Goal: Information Seeking & Learning: Learn about a topic

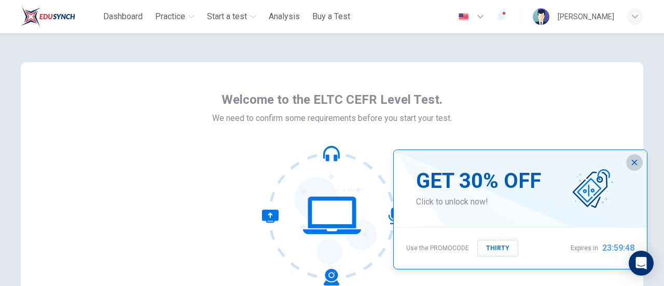
click at [637, 162] on icon "button" at bounding box center [635, 162] width 8 height 8
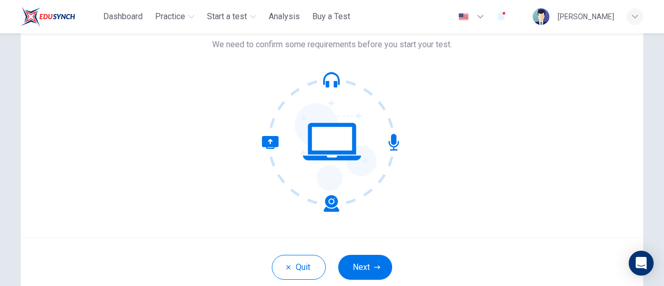
scroll to position [72, 0]
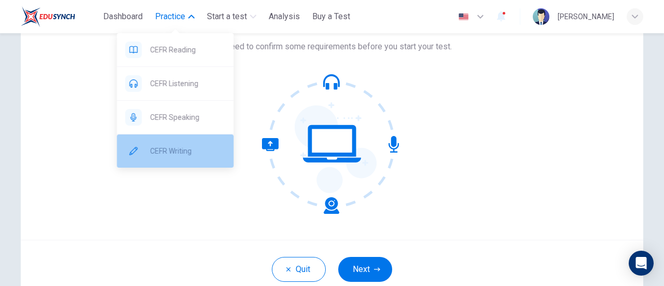
click at [197, 148] on span "CEFR Writing" at bounding box center [187, 151] width 75 height 12
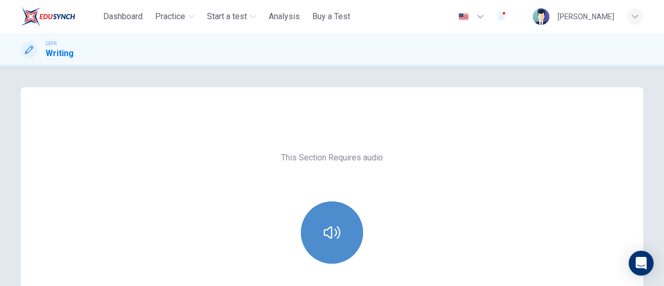
click at [320, 225] on button "button" at bounding box center [332, 232] width 62 height 62
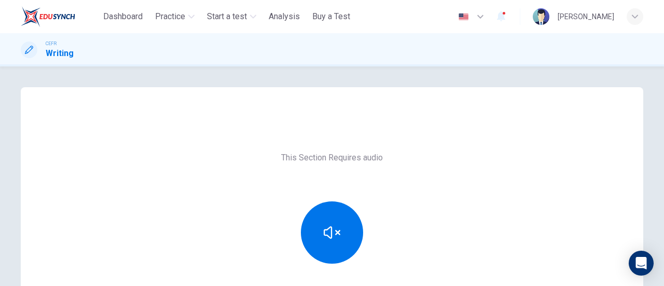
drag, startPoint x: 657, startPoint y: 129, endPoint x: 664, endPoint y: 172, distance: 43.6
click at [664, 172] on div "This Section Requires audio Click the icon above to make sure you can hear the …" at bounding box center [332, 176] width 664 height 220
drag, startPoint x: 658, startPoint y: 158, endPoint x: 664, endPoint y: 203, distance: 46.0
click at [664, 203] on div "This Section Requires audio Click the icon above to make sure you can hear the …" at bounding box center [332, 176] width 664 height 220
click at [659, 204] on div "This Section Requires audio Click the icon above to make sure you can hear the …" at bounding box center [332, 176] width 664 height 220
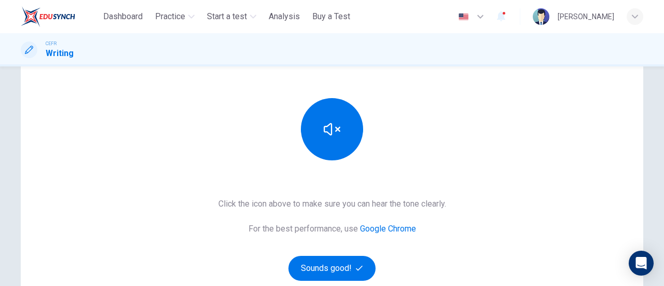
scroll to position [106, 0]
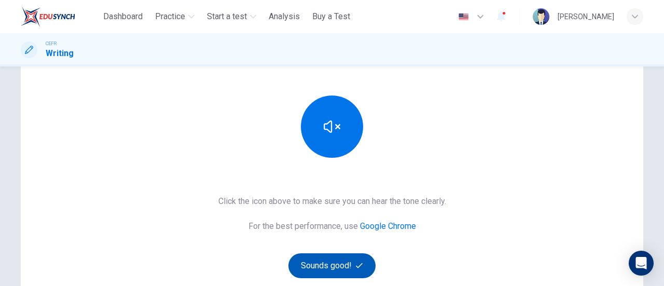
click at [332, 265] on button "Sounds good!" at bounding box center [332, 265] width 87 height 25
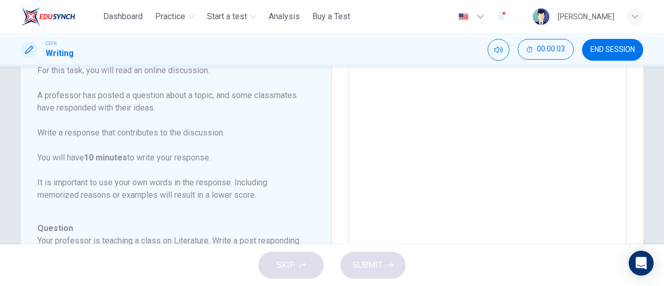
drag, startPoint x: 657, startPoint y: 131, endPoint x: 664, endPoint y: 98, distance: 33.9
click at [664, 98] on div "Question 1 Question Type : Writing for an Academic Discussion Directions For th…" at bounding box center [332, 155] width 664 height 178
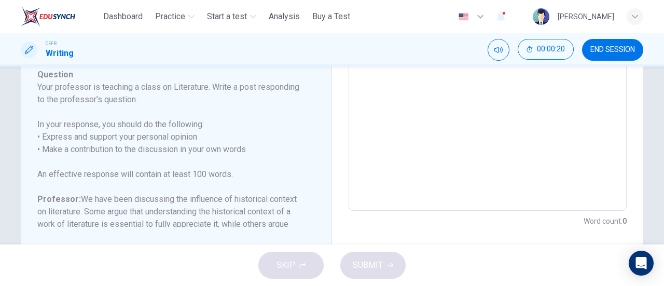
scroll to position [283, 0]
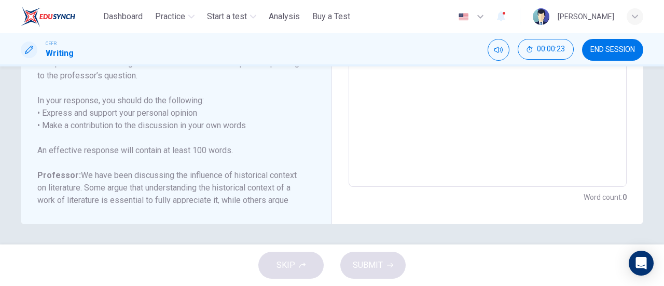
click at [383, 77] on textarea at bounding box center [488, 14] width 264 height 330
type textarea "*"
type textarea "**"
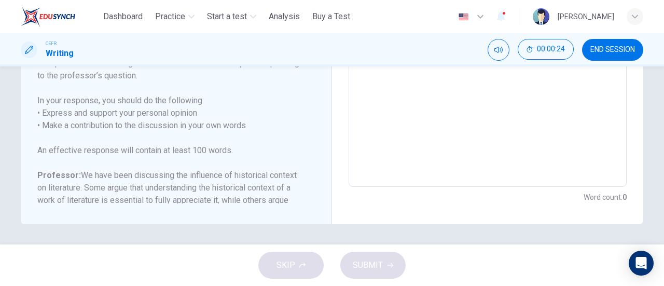
scroll to position [66, 0]
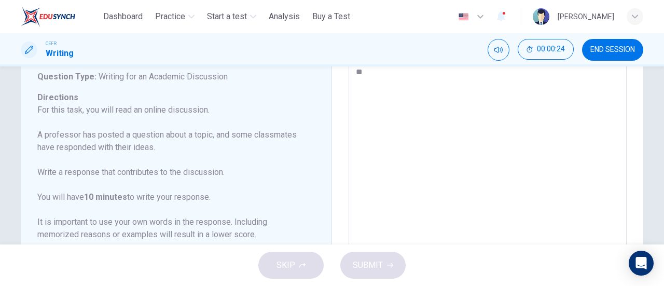
type textarea "*"
type textarea "***"
type textarea "*"
type textarea "***"
type textarea "*"
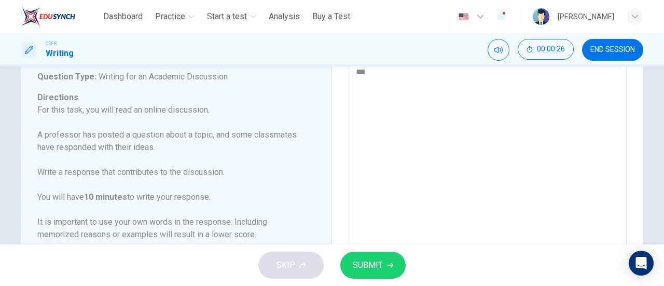
click at [298, 270] on div "SKIP SUBMIT" at bounding box center [332, 265] width 664 height 42
drag, startPoint x: 322, startPoint y: 193, endPoint x: 326, endPoint y: 254, distance: 61.4
click at [326, 254] on div "Dashboard Practice Start a test Analysis Buy a Test English ** ​ [PERSON_NAME] …" at bounding box center [332, 143] width 664 height 286
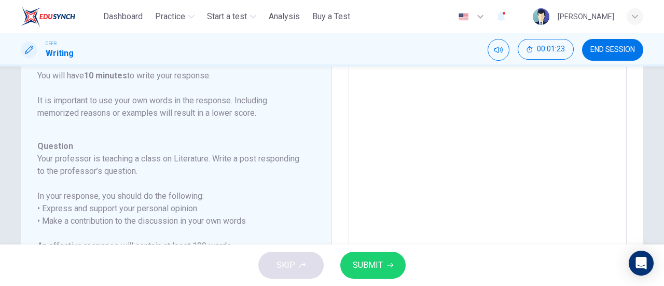
scroll to position [153, 0]
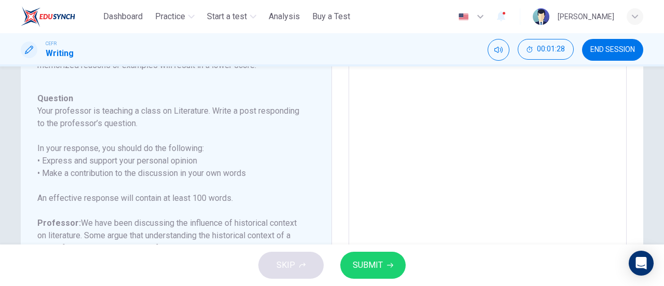
click at [656, 138] on div "Question 1 Question Type : Writing for an Academic Discussion Directions For th…" at bounding box center [332, 214] width 656 height 420
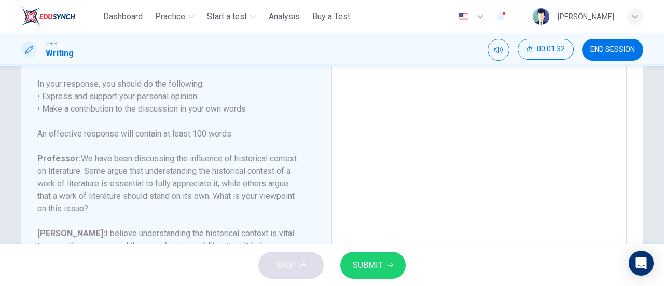
scroll to position [0, 0]
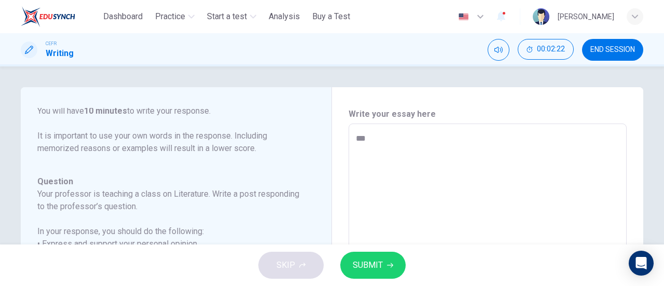
drag, startPoint x: 36, startPoint y: 137, endPoint x: 167, endPoint y: 202, distance: 146.2
click at [167, 202] on div "Question Type : Writing for an Academic Discussion Directions For this task, yo…" at bounding box center [169, 235] width 265 height 502
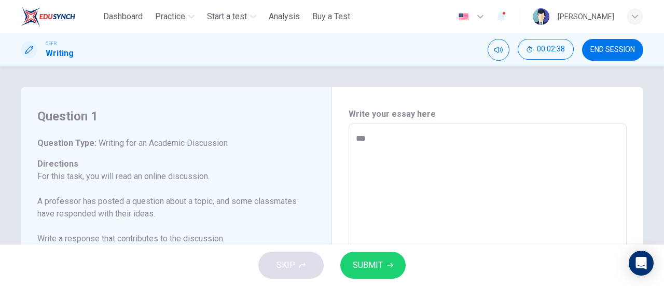
drag, startPoint x: 36, startPoint y: 141, endPoint x: 185, endPoint y: 224, distance: 171.0
click at [99, 139] on span "Writing for an Academic Discussion" at bounding box center [162, 143] width 131 height 10
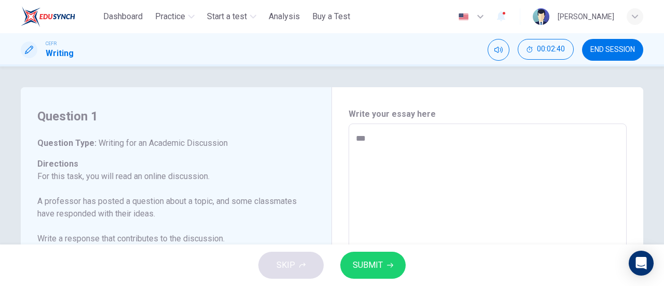
drag, startPoint x: 99, startPoint y: 139, endPoint x: 195, endPoint y: 269, distance: 161.7
click at [195, 269] on div "Dashboard Practice Start a test Analysis Buy a Test English ** ​ [PERSON_NAME] …" at bounding box center [332, 143] width 664 height 286
drag, startPoint x: 315, startPoint y: 180, endPoint x: 351, endPoint y: 276, distance: 102.7
click at [351, 276] on div "Dashboard Practice Start a test Analysis Buy a Test English ** ​ [PERSON_NAME] …" at bounding box center [332, 143] width 664 height 286
drag, startPoint x: 321, startPoint y: 184, endPoint x: 347, endPoint y: 291, distance: 110.6
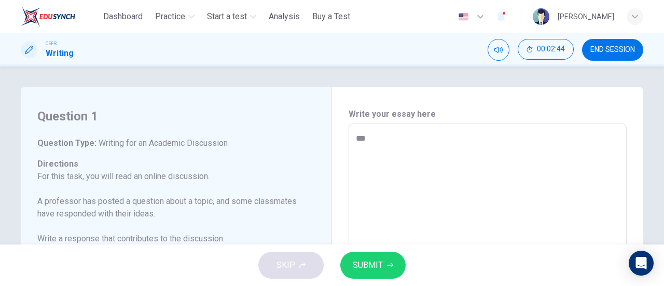
click at [347, 285] on html "This site uses cookies, as explained in our Privacy Policy . If you agree to th…" at bounding box center [332, 143] width 664 height 286
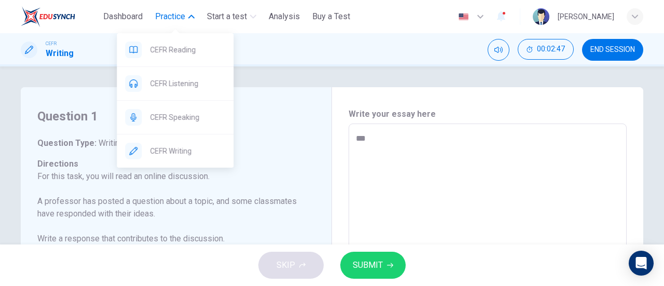
click at [176, 15] on span "Practice" at bounding box center [170, 16] width 30 height 12
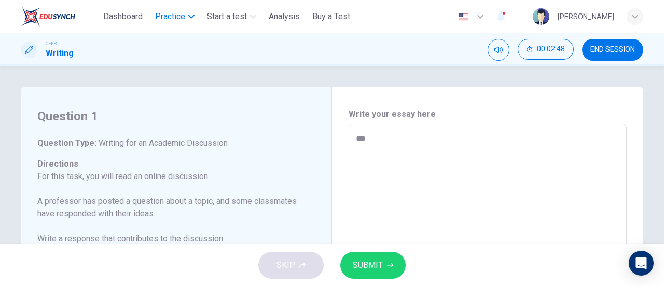
click at [176, 15] on span "Practice" at bounding box center [170, 16] width 30 height 12
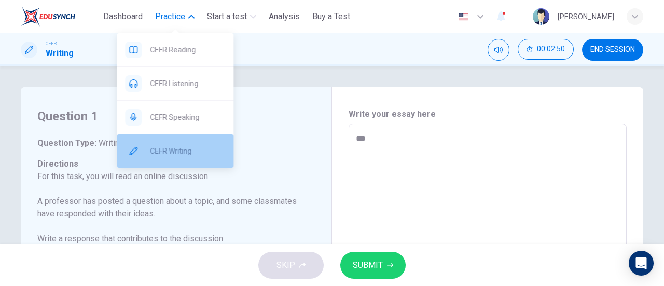
click at [190, 145] on span "CEFR Writing" at bounding box center [187, 151] width 75 height 12
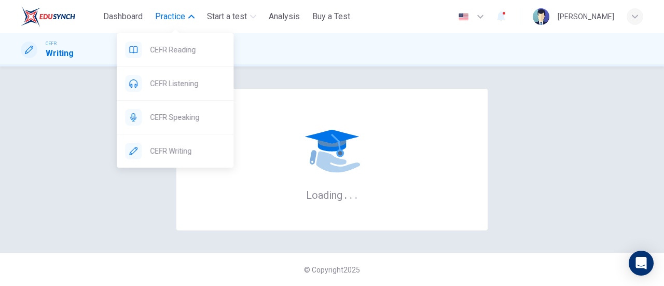
click at [187, 18] on button "Practice" at bounding box center [175, 16] width 48 height 19
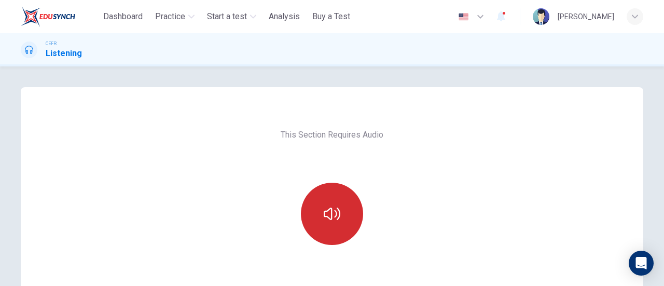
click at [319, 228] on button "button" at bounding box center [332, 214] width 62 height 62
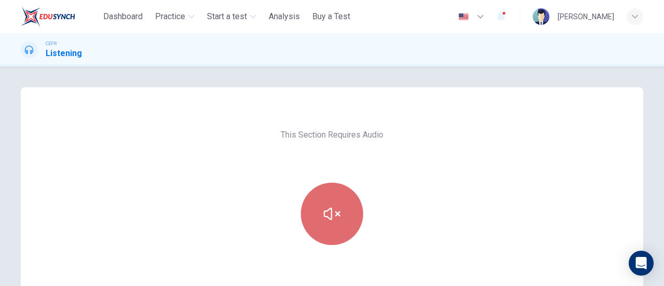
click at [319, 228] on button "button" at bounding box center [332, 214] width 62 height 62
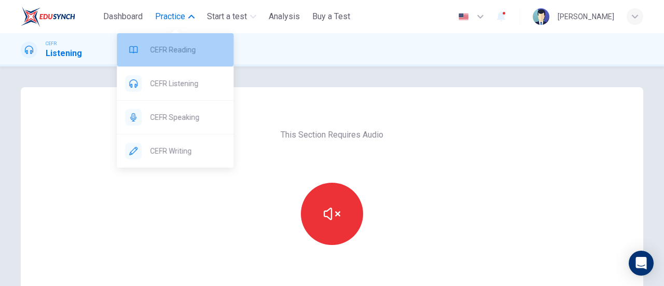
click at [178, 48] on span "CEFR Reading" at bounding box center [187, 50] width 75 height 12
